Goal: Book appointment/travel/reservation

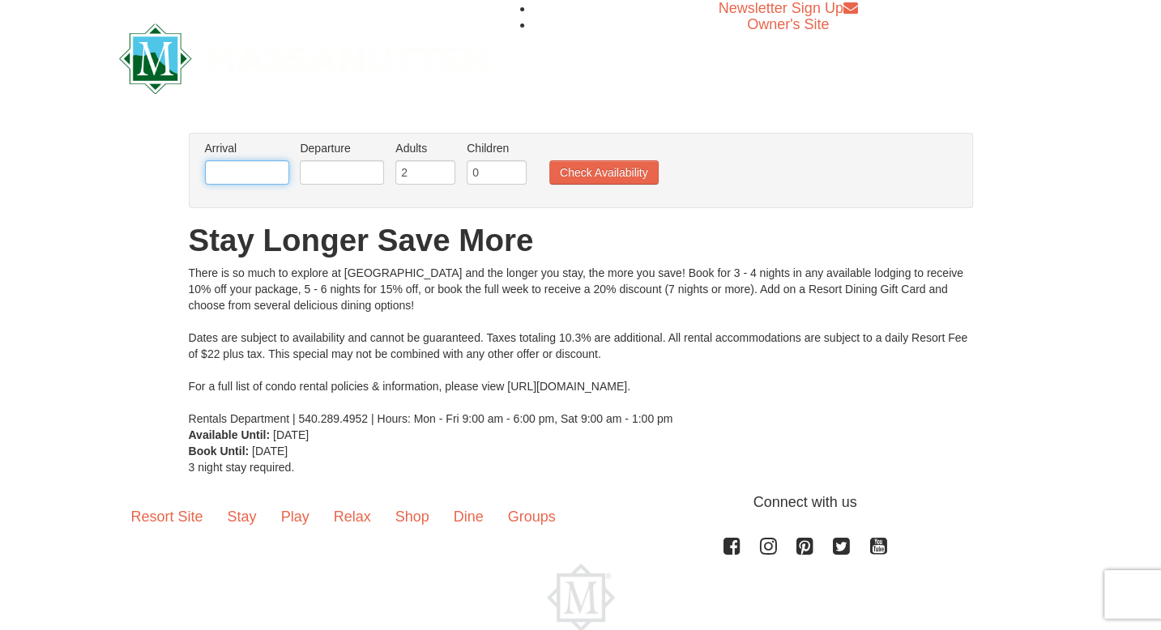
click at [267, 172] on input "text" at bounding box center [247, 172] width 84 height 24
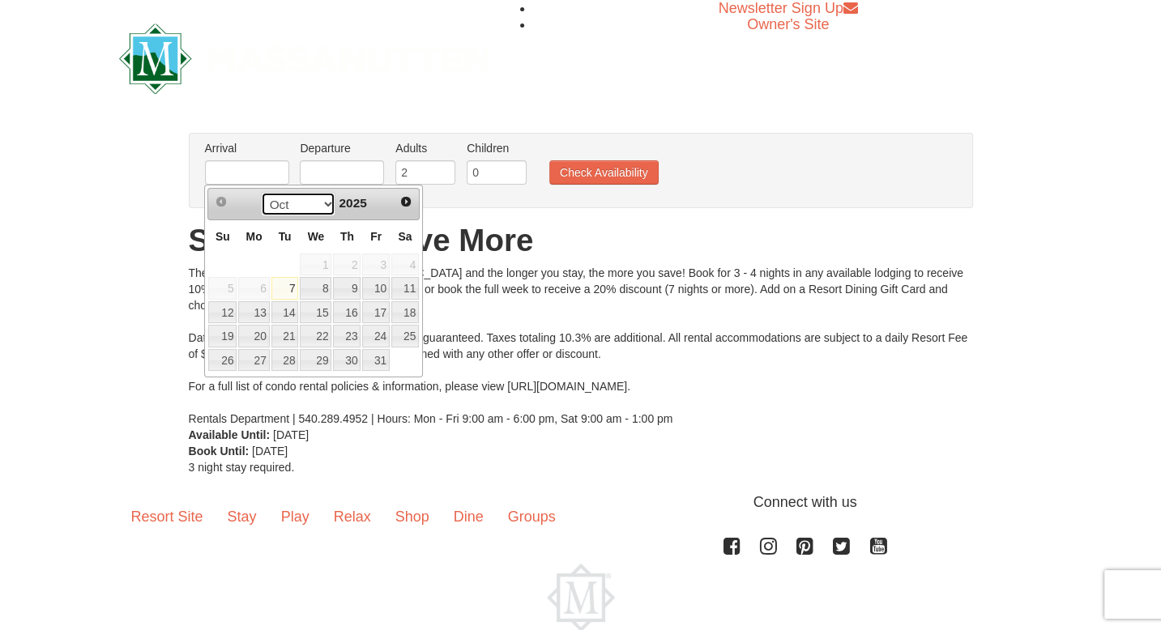
click at [324, 208] on select "Oct Nov Dec" at bounding box center [298, 204] width 75 height 24
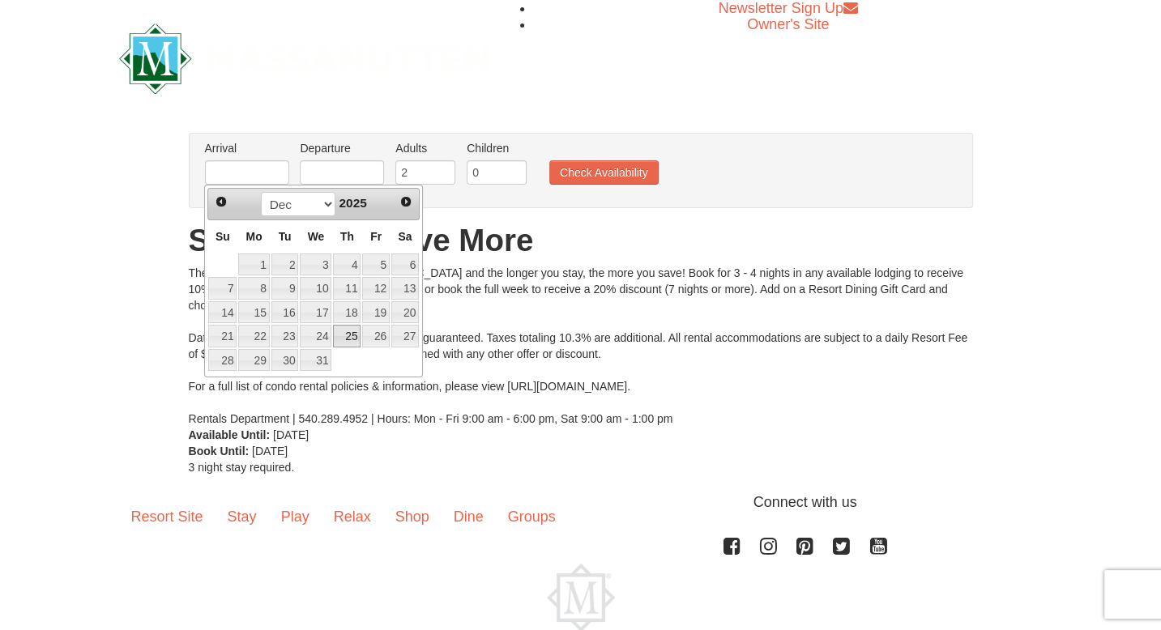
click at [356, 338] on link "25" at bounding box center [347, 336] width 28 height 23
type input "[DATE]"
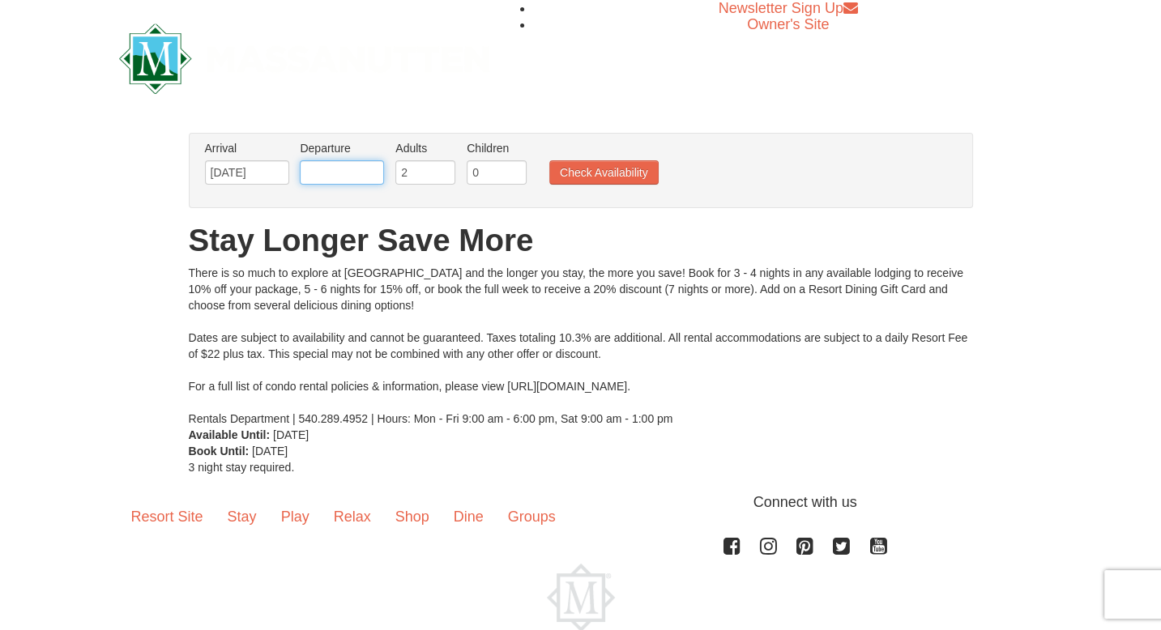
click at [356, 164] on input "text" at bounding box center [342, 172] width 84 height 24
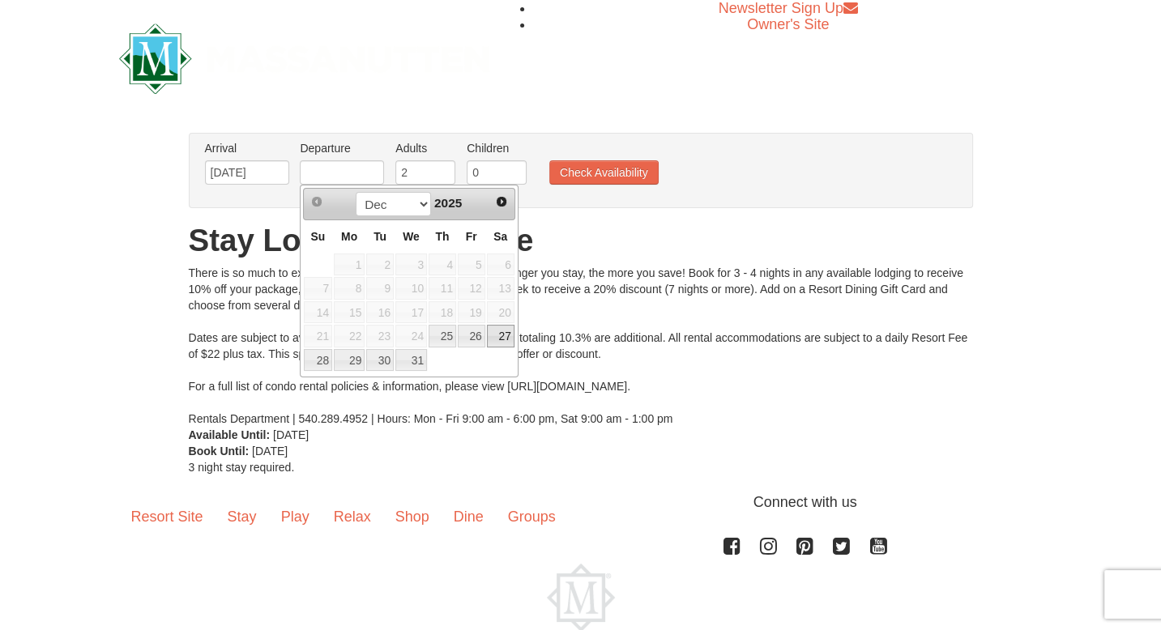
click at [504, 334] on link "27" at bounding box center [501, 336] width 28 height 23
type input "[DATE]"
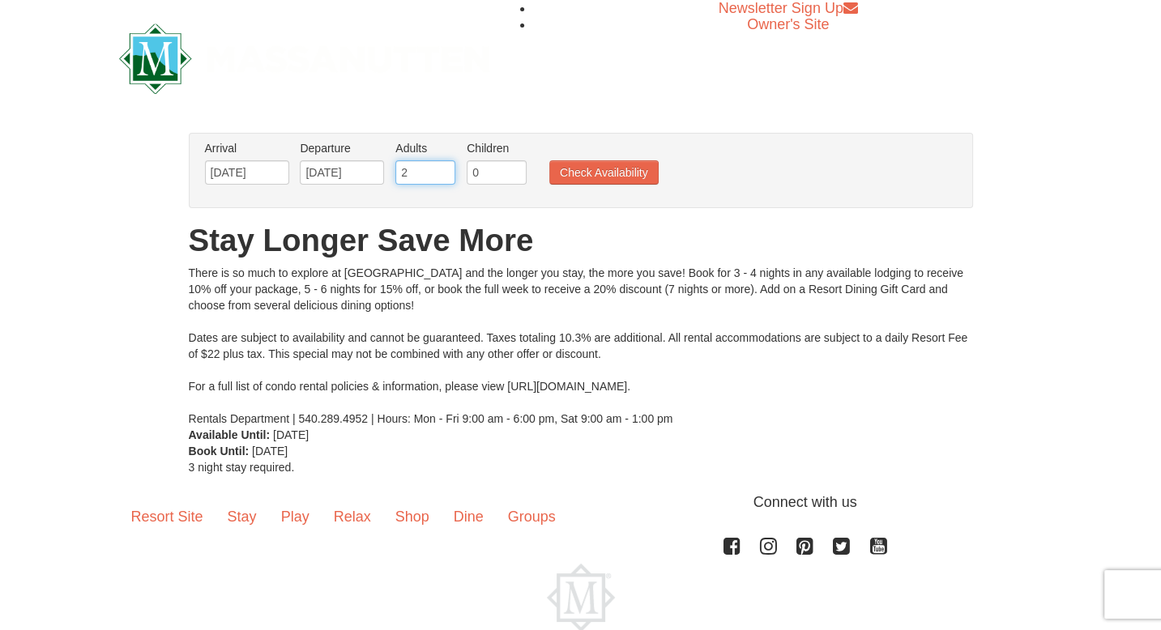
click at [421, 176] on input "2" at bounding box center [425, 172] width 60 height 24
type input "5"
type input "6"
click at [608, 168] on button "Check Availability" at bounding box center [603, 172] width 109 height 24
